Goal: Transaction & Acquisition: Download file/media

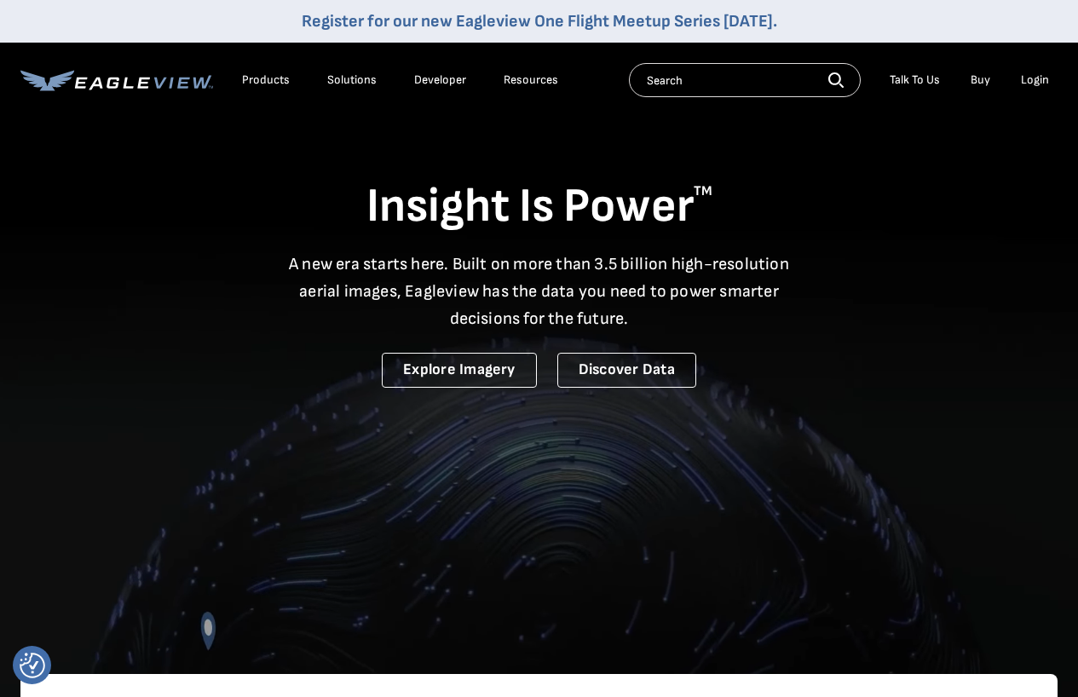
drag, startPoint x: 0, startPoint y: 0, endPoint x: 1042, endPoint y: 80, distance: 1044.9
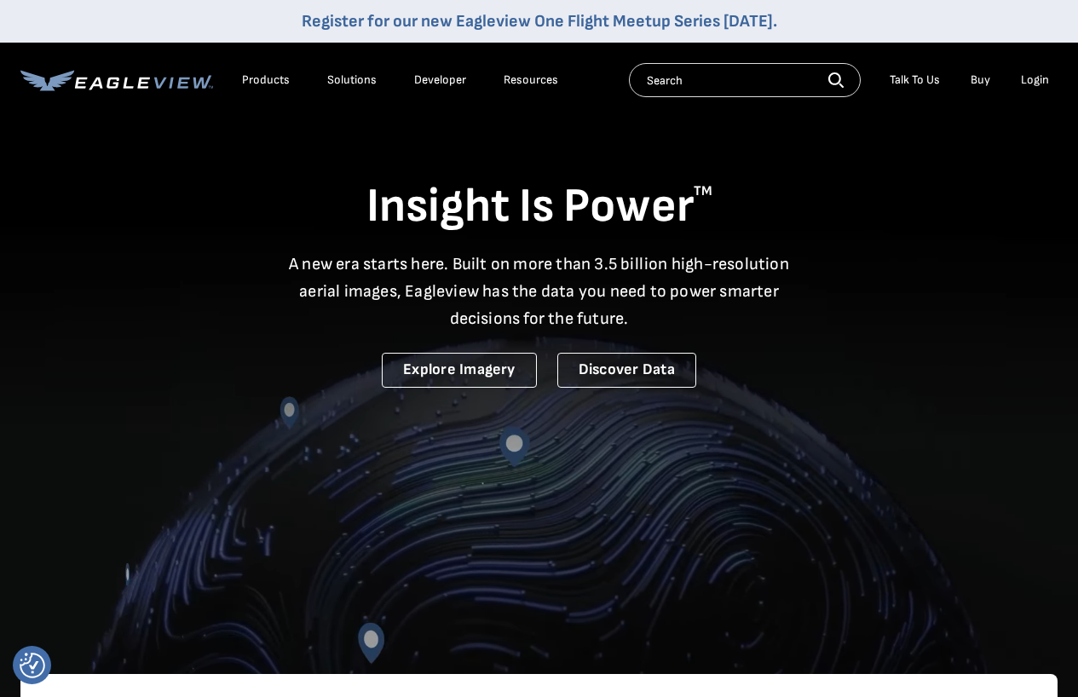
click at [1042, 80] on div "Login" at bounding box center [1035, 79] width 28 height 15
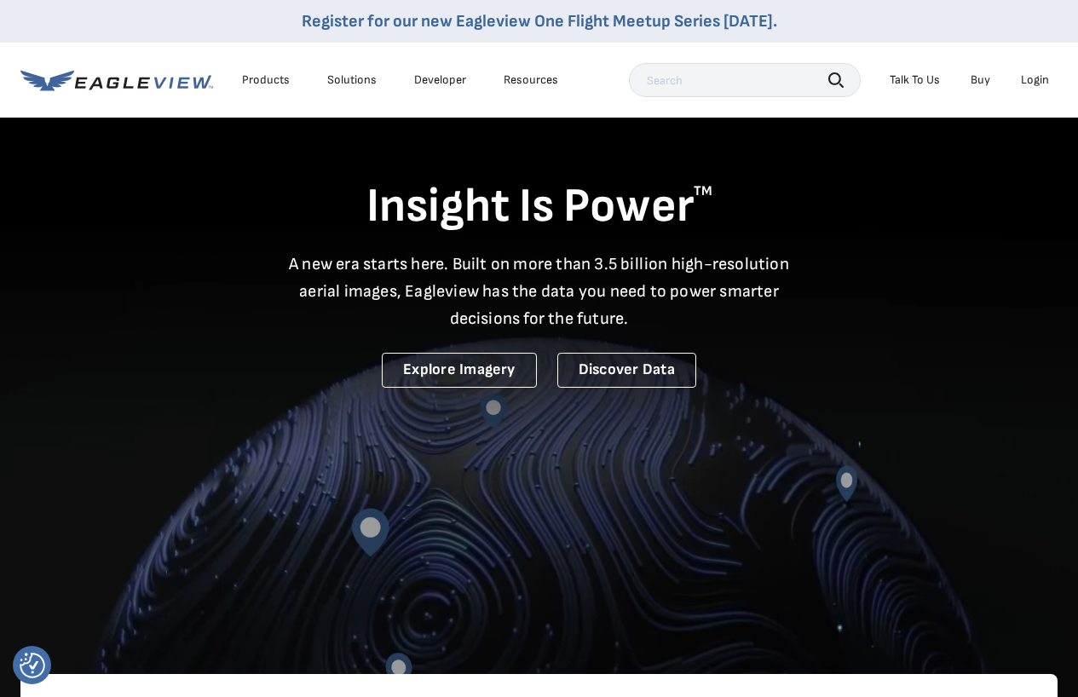
click at [1033, 80] on div "Login" at bounding box center [1035, 79] width 28 height 15
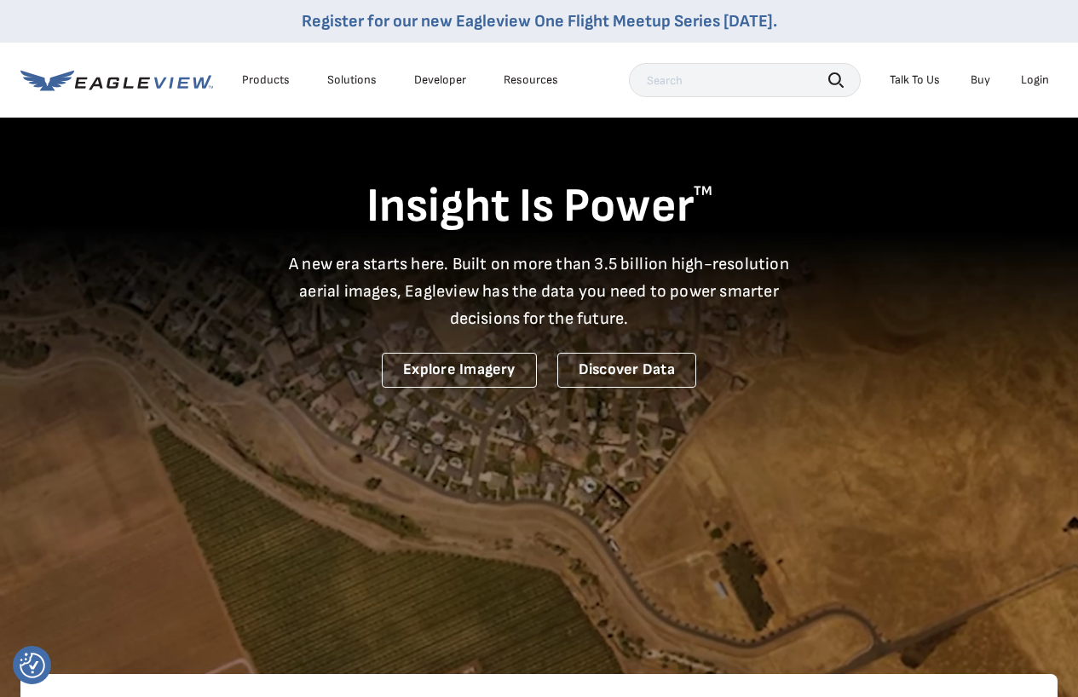
click at [1038, 86] on div "Login" at bounding box center [1035, 79] width 28 height 15
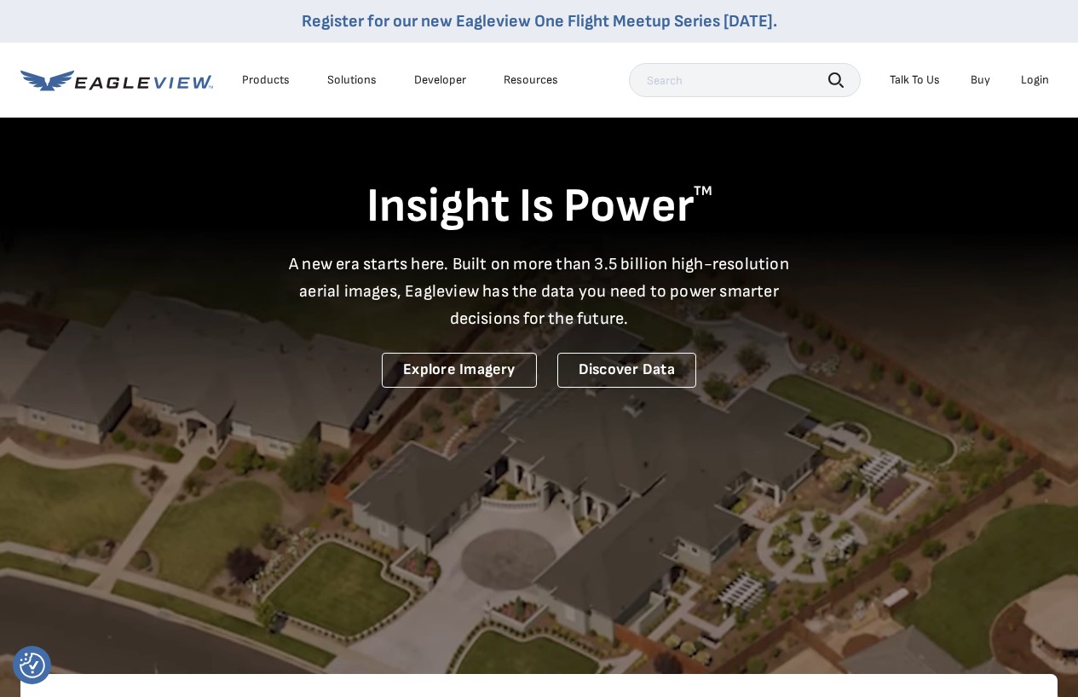
click at [1032, 78] on div "Login" at bounding box center [1035, 79] width 28 height 15
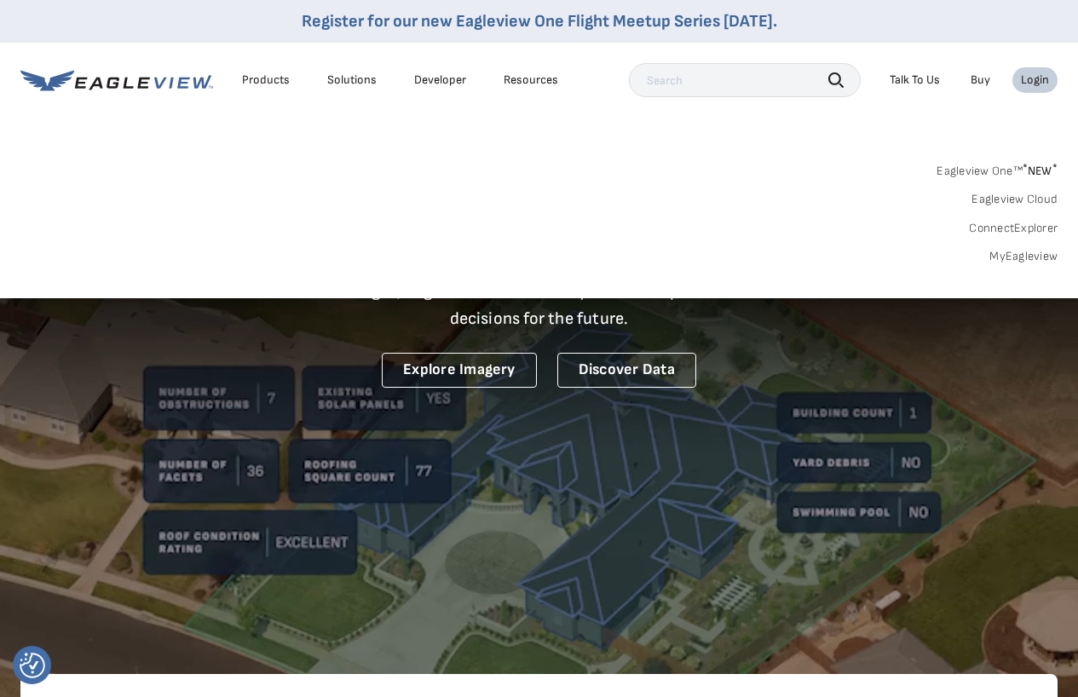
click at [1027, 256] on link "MyEagleview" at bounding box center [1024, 256] width 68 height 15
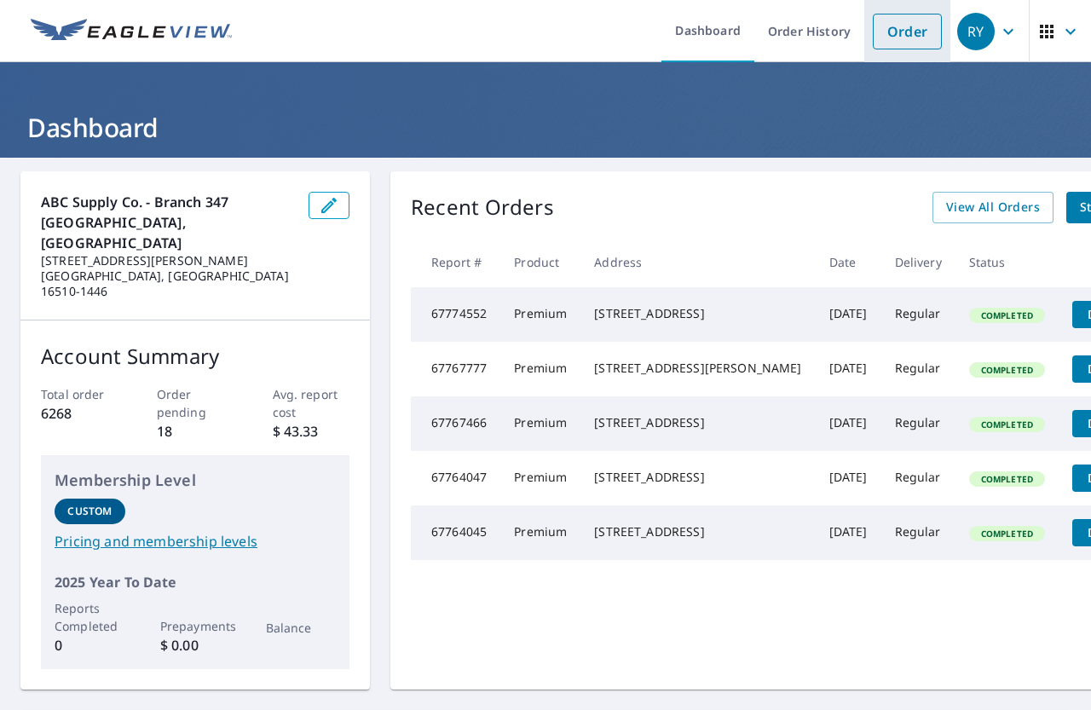
click at [883, 29] on link "Order" at bounding box center [907, 32] width 69 height 36
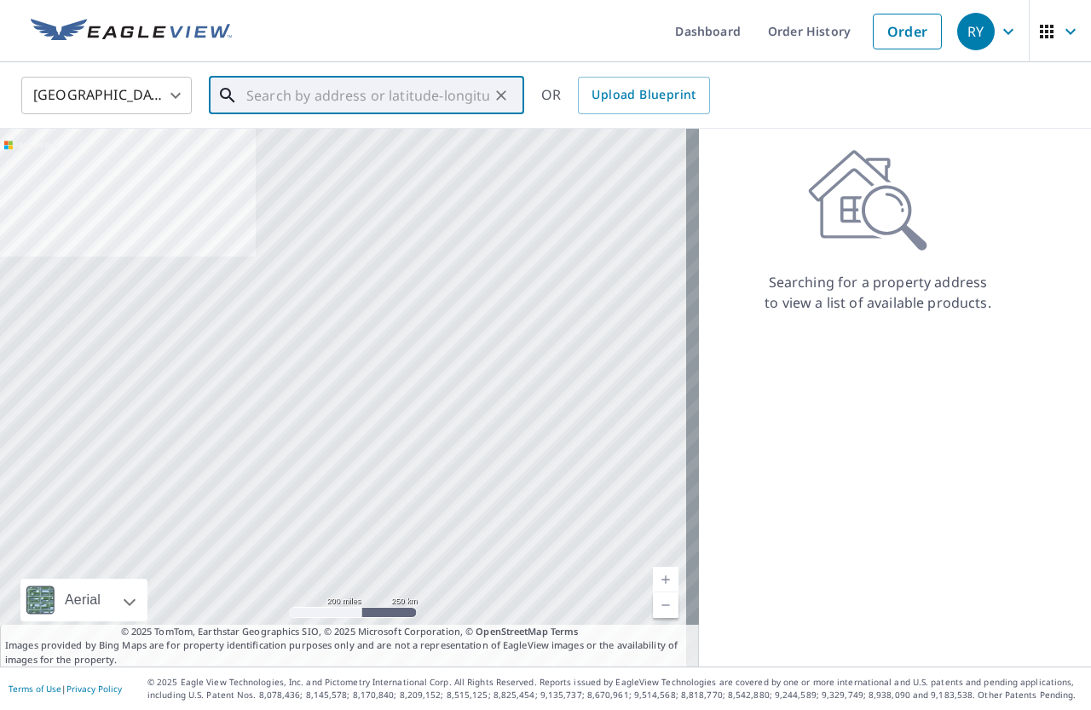
click at [316, 93] on input "text" at bounding box center [367, 96] width 243 height 48
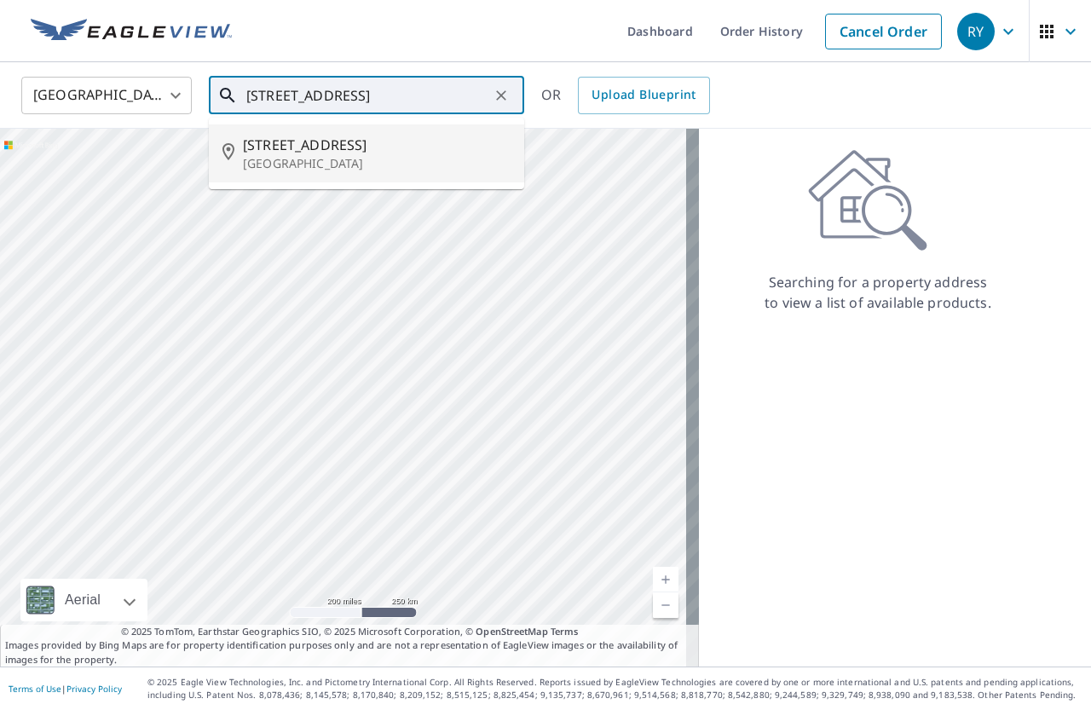
click at [268, 155] on p "[GEOGRAPHIC_DATA]" at bounding box center [377, 163] width 268 height 17
type input "[STREET_ADDRESS]"
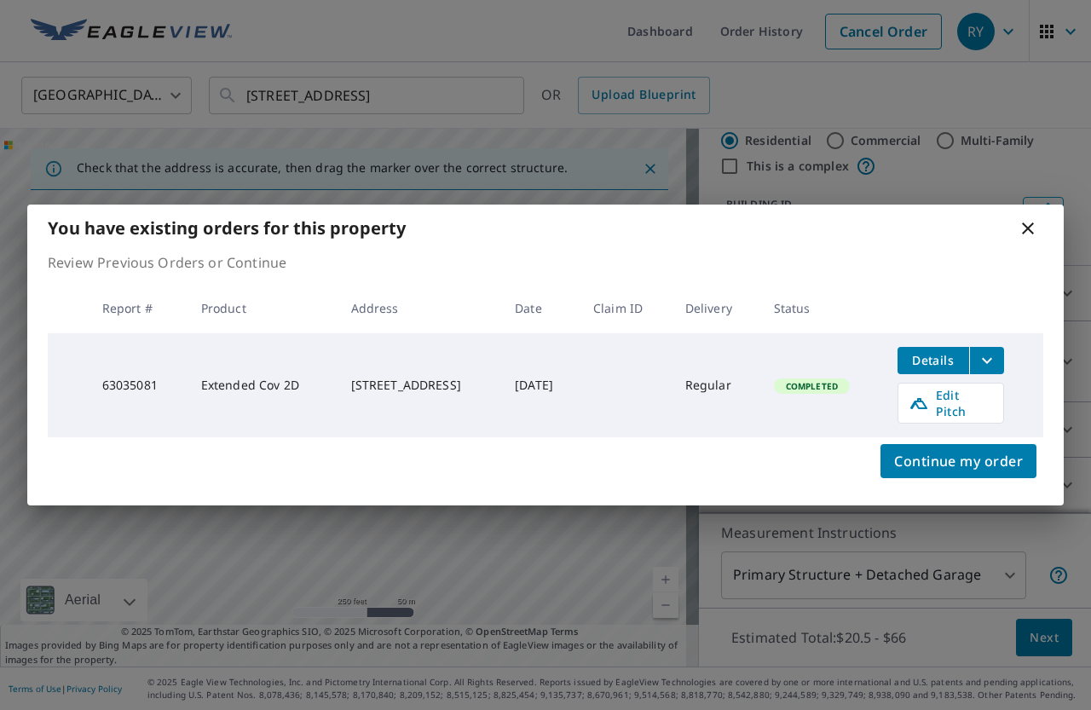
scroll to position [39, 0]
click at [947, 368] on span "Details" at bounding box center [933, 360] width 51 height 16
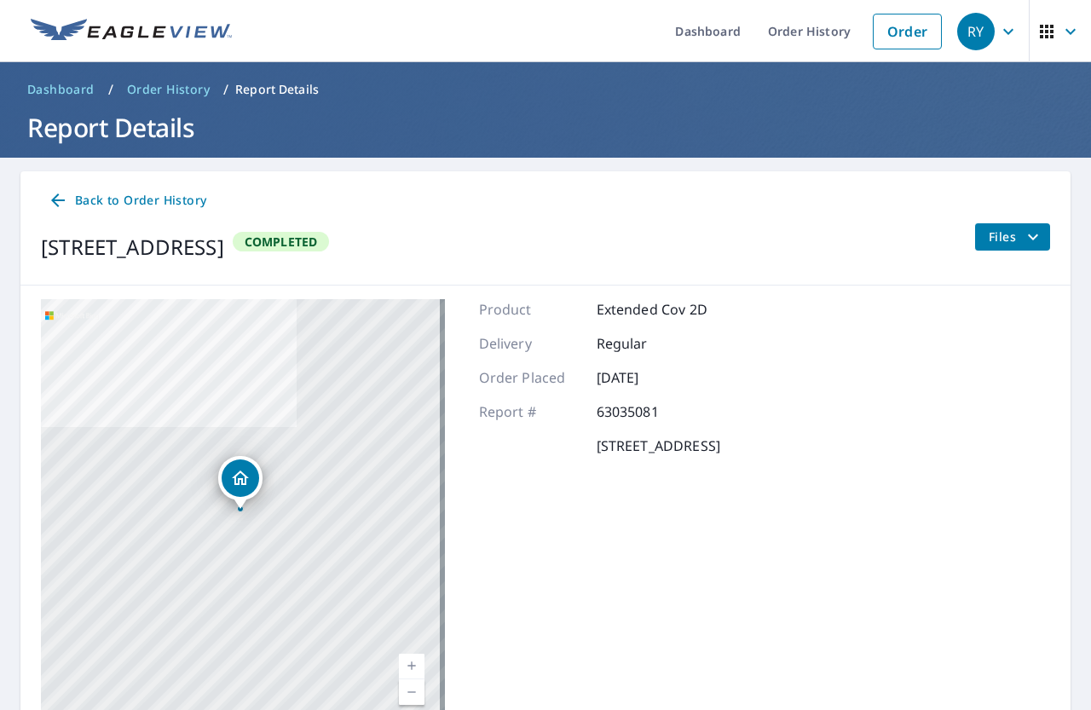
click at [997, 231] on span "Files" at bounding box center [1016, 237] width 55 height 20
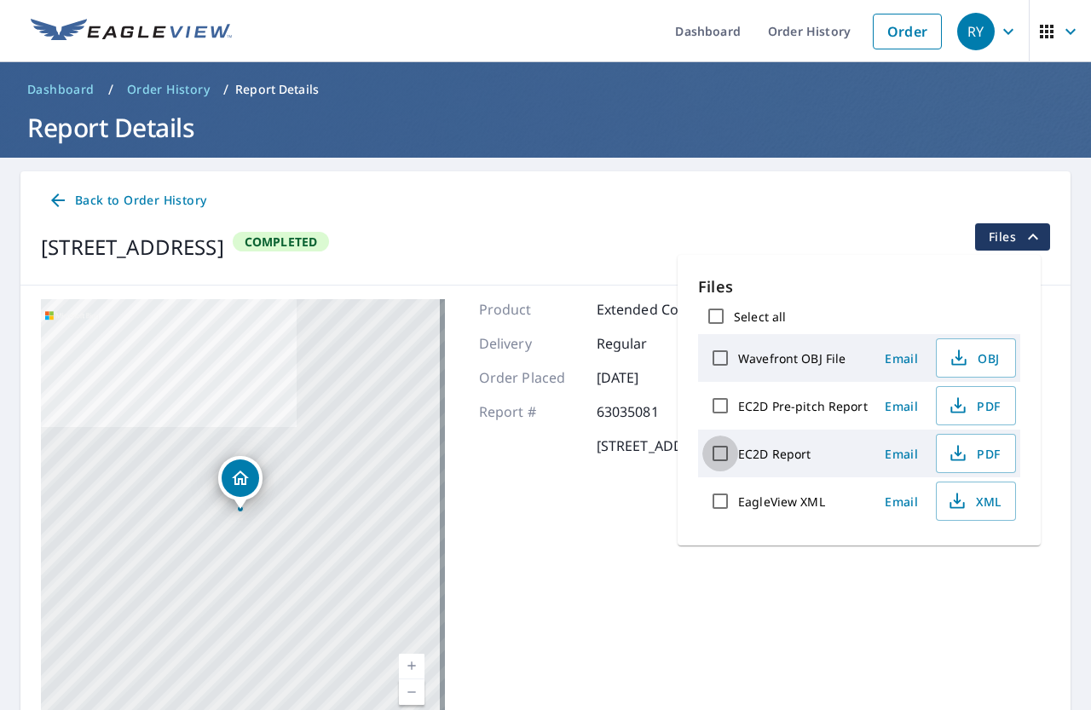
click at [715, 454] on input "EC2D Report" at bounding box center [720, 454] width 36 height 36
checkbox input "true"
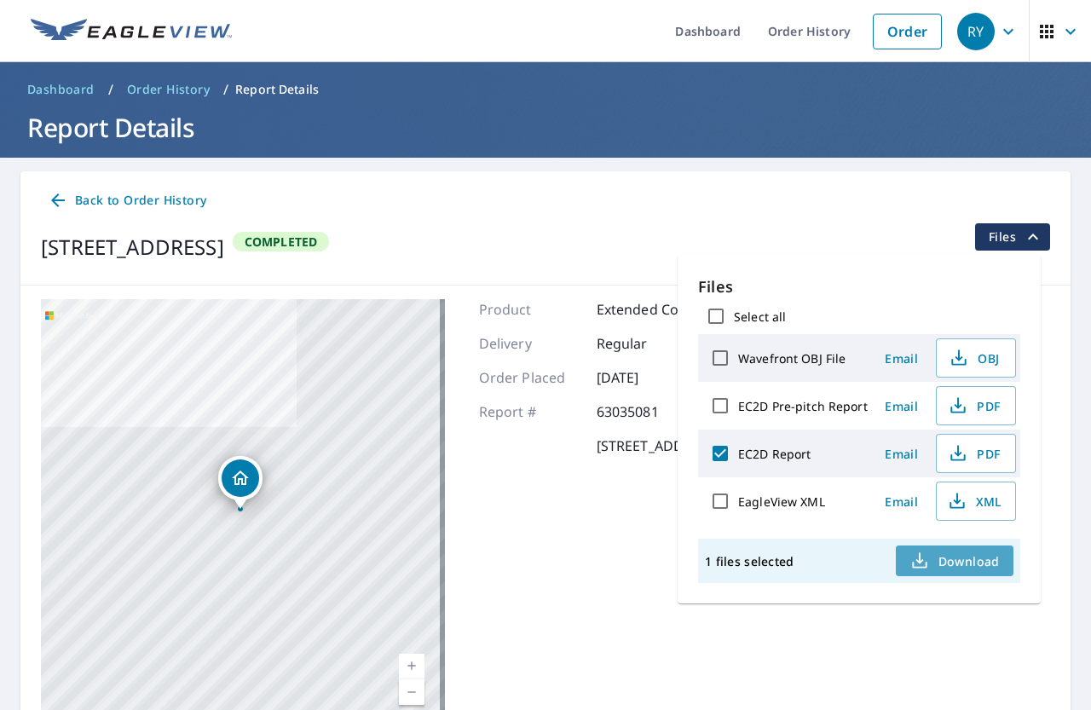
click at [945, 565] on span "Download" at bounding box center [955, 561] width 90 height 20
